Goal: Communication & Community: Answer question/provide support

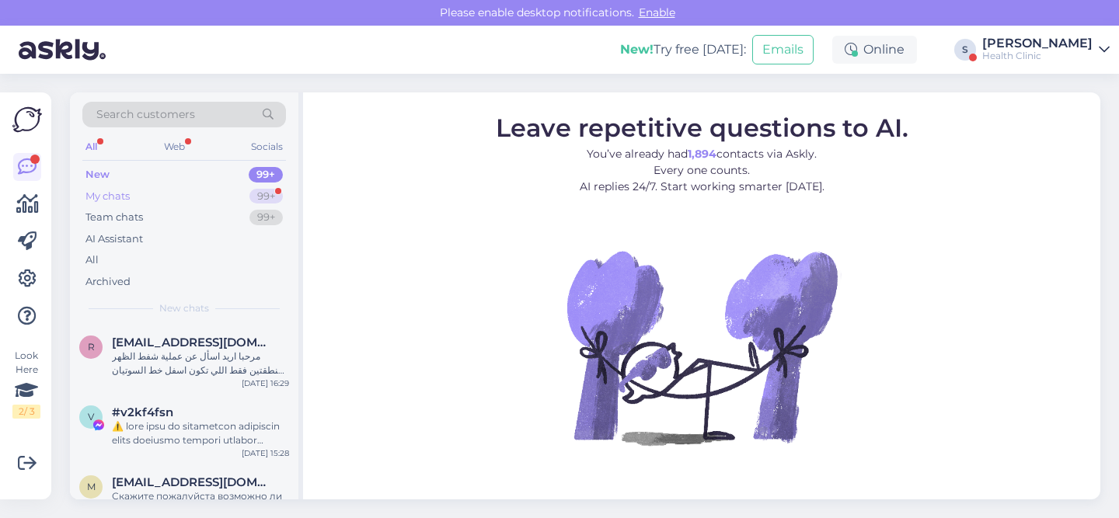
click at [177, 186] on div "My chats 99+" at bounding box center [184, 197] width 204 height 22
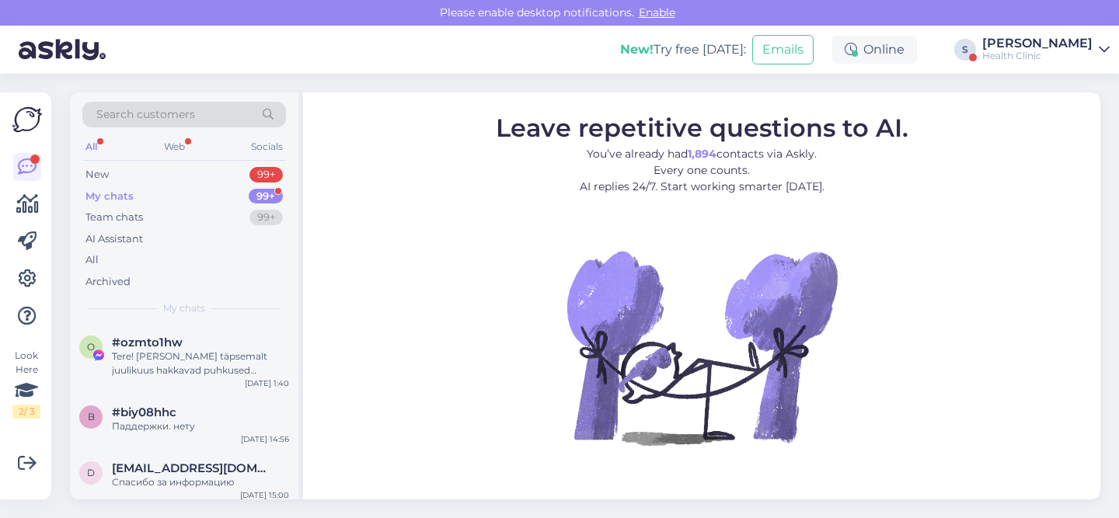
click at [1107, 50] on icon at bounding box center [1103, 50] width 11 height 12
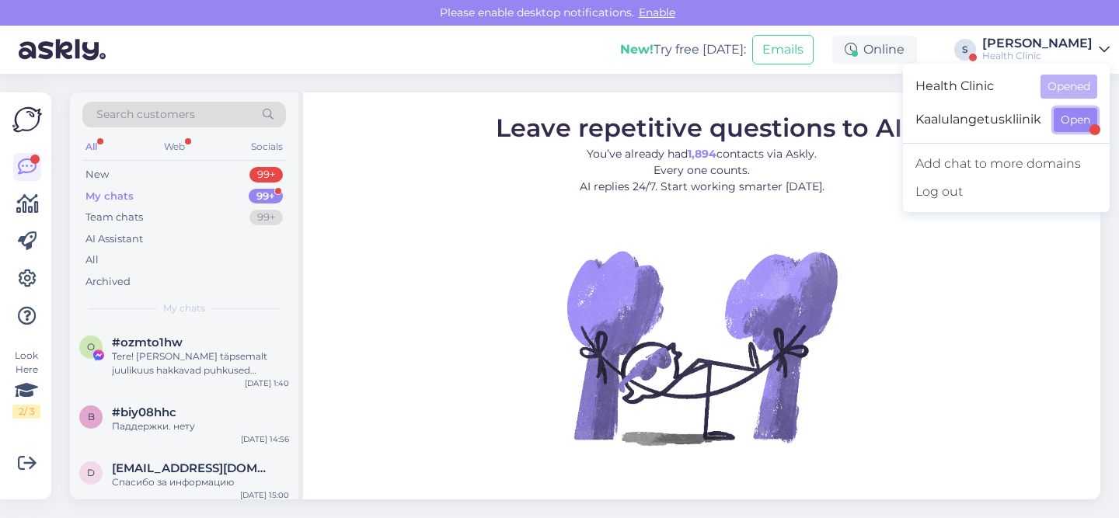
click at [1066, 118] on button "Open" at bounding box center [1075, 120] width 44 height 24
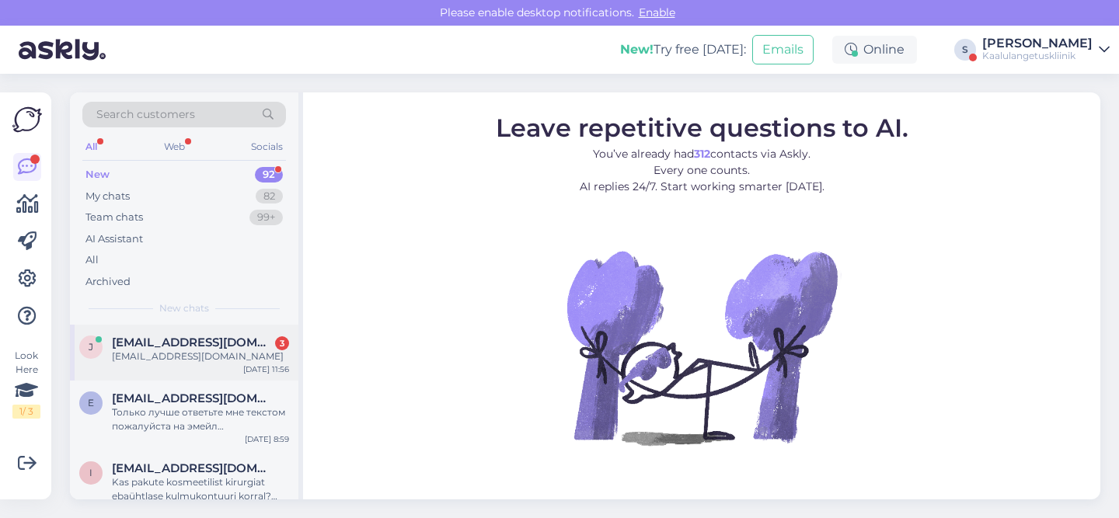
drag, startPoint x: 146, startPoint y: 350, endPoint x: 188, endPoint y: 376, distance: 49.2
click at [146, 350] on div "[EMAIL_ADDRESS][DOMAIN_NAME]" at bounding box center [200, 357] width 177 height 14
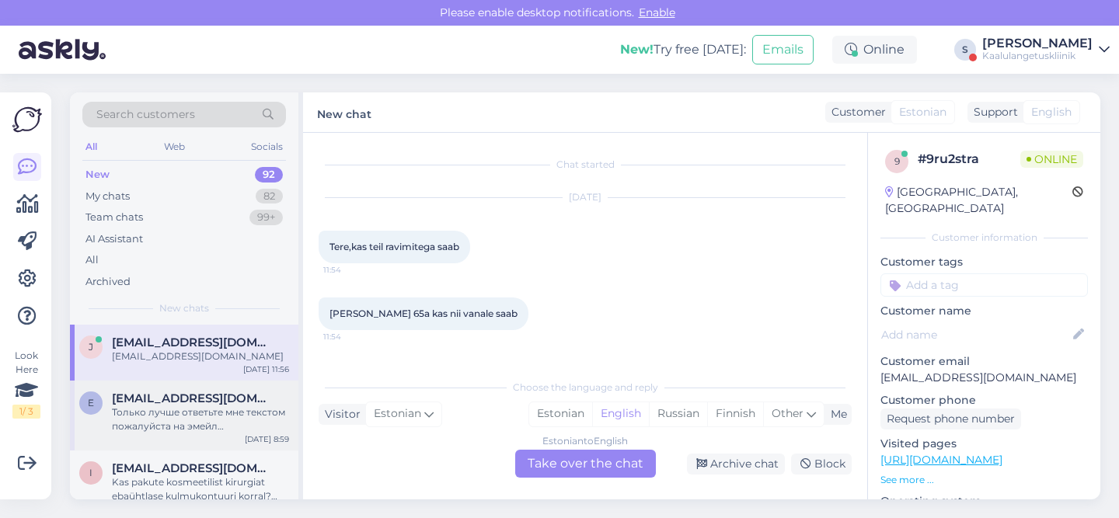
scroll to position [57, 0]
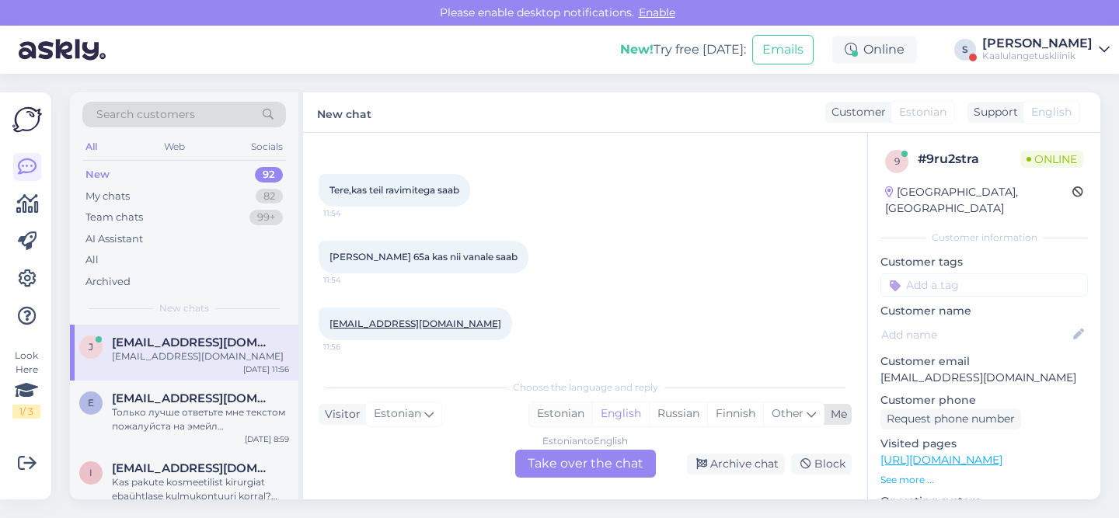
click at [570, 417] on div "Estonian" at bounding box center [560, 413] width 63 height 23
click at [586, 459] on div "Estonian to Estonian Take over the chat" at bounding box center [585, 464] width 141 height 28
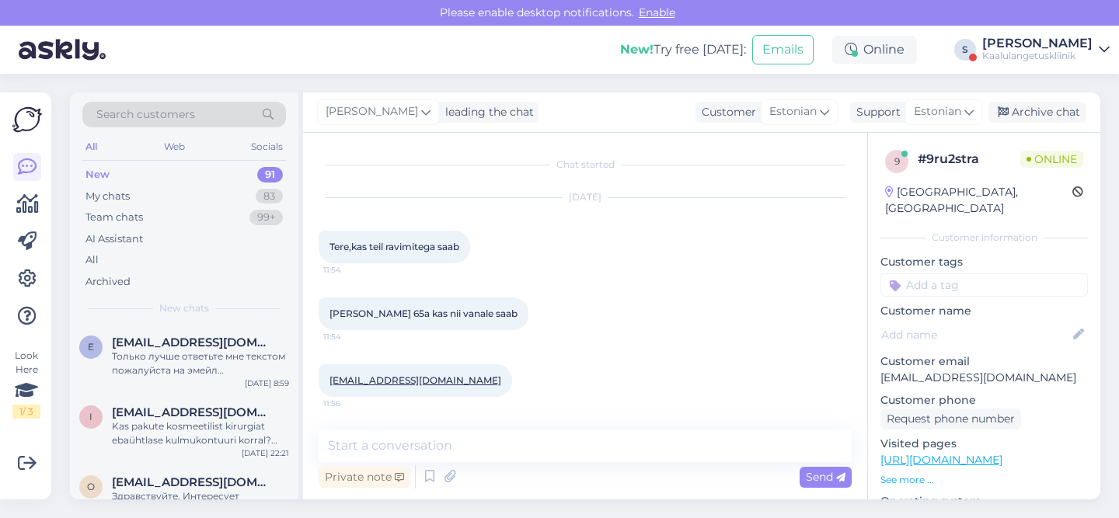
scroll to position [0, 0]
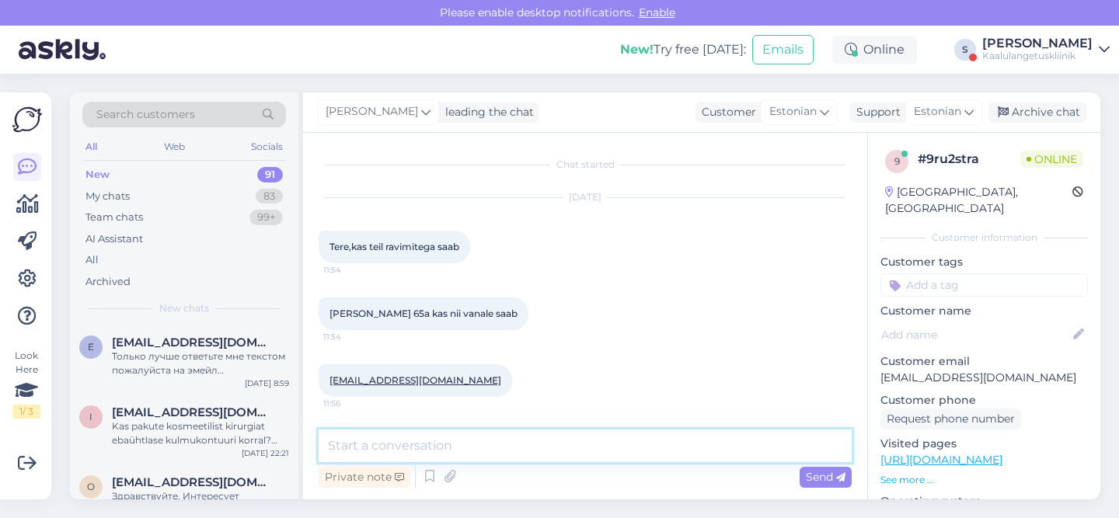
click at [479, 452] on textarea at bounding box center [585, 446] width 533 height 33
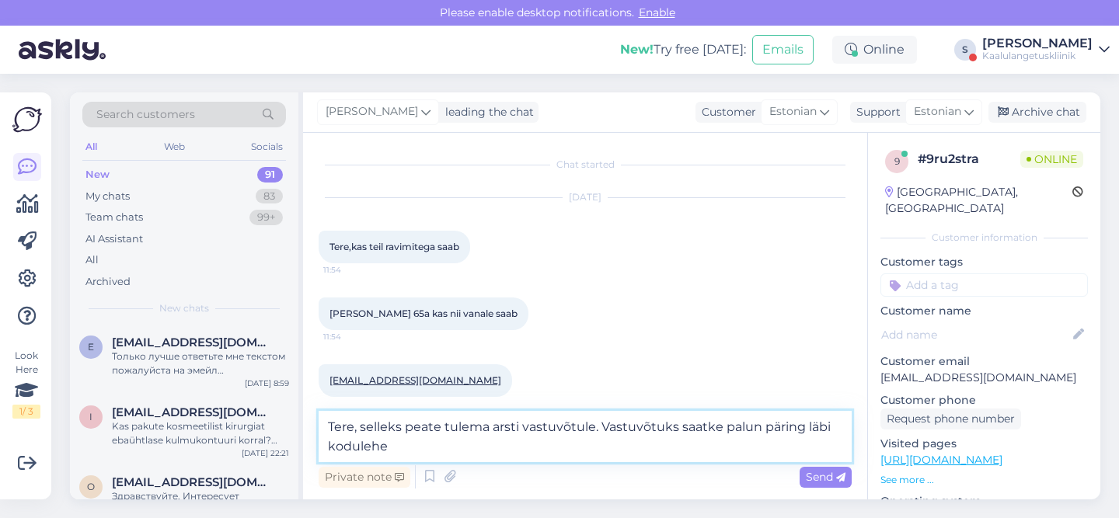
click at [594, 424] on textarea "Tere, selleks peate tulema arsti vastuvõtule. Vastuvõtuks saatke palun päring l…" at bounding box center [585, 436] width 533 height 51
click at [734, 457] on textarea "Tere, selleks peate tulema arsti vastuvõtule, viisiiditasu on 75€ ja ravimipake…" at bounding box center [585, 436] width 533 height 51
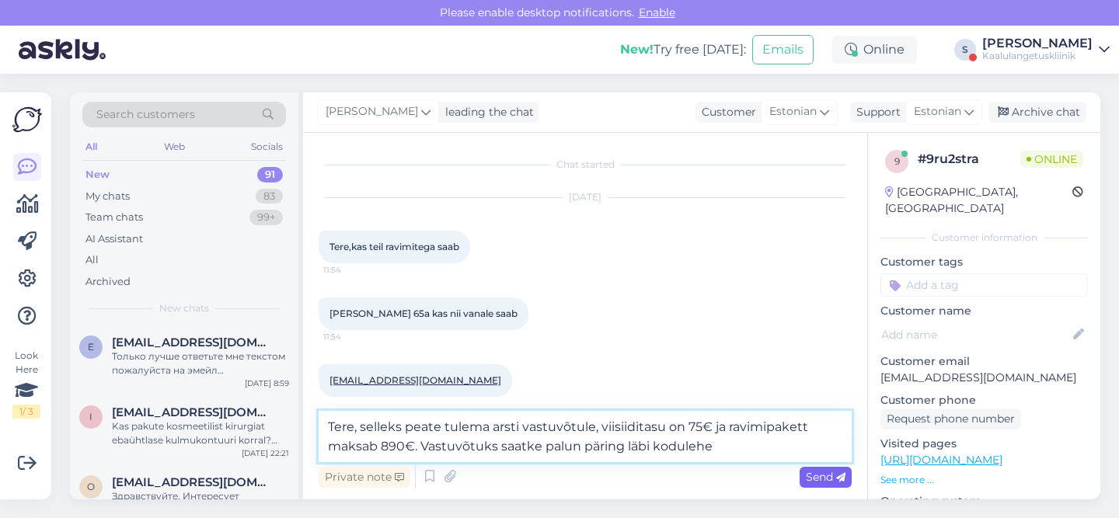
type textarea "Tere, selleks peate tulema arsti vastuvõtule, viisiiditasu on 75€ ja ravimipake…"
click at [823, 478] on span "Send" at bounding box center [826, 477] width 40 height 14
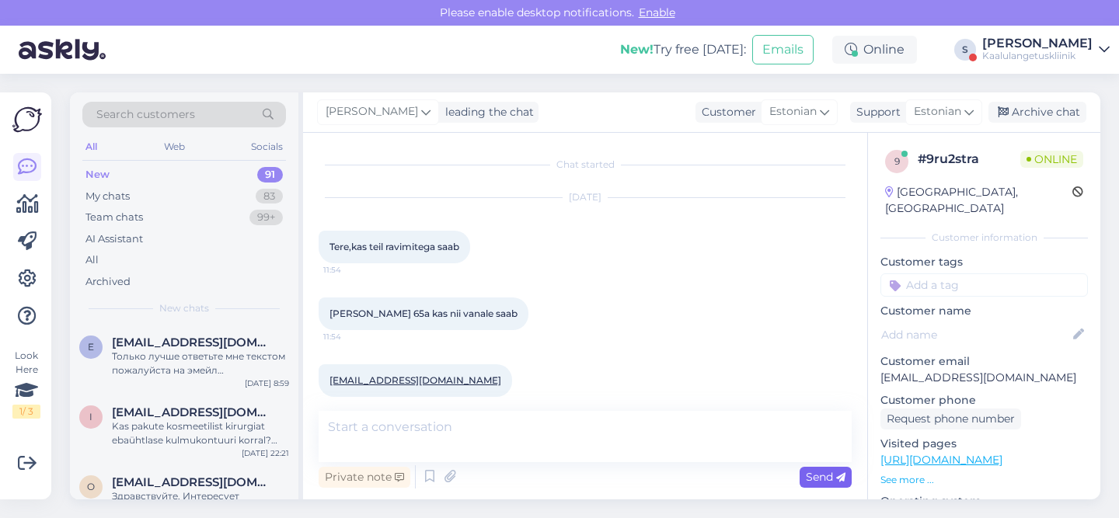
scroll to position [93, 0]
